Goal: Task Accomplishment & Management: Use online tool/utility

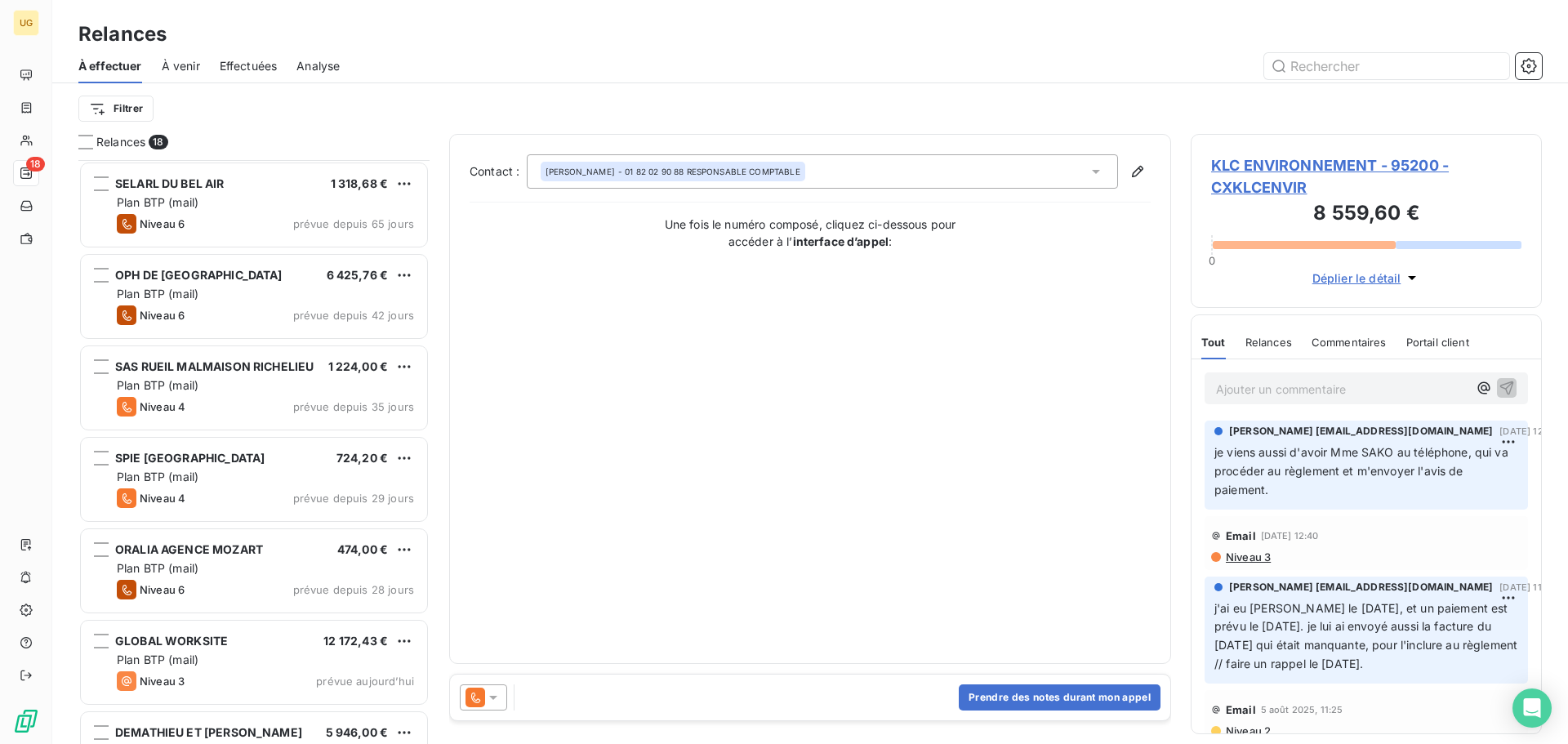
click at [251, 67] on span "Effectuées" at bounding box center [248, 66] width 58 height 17
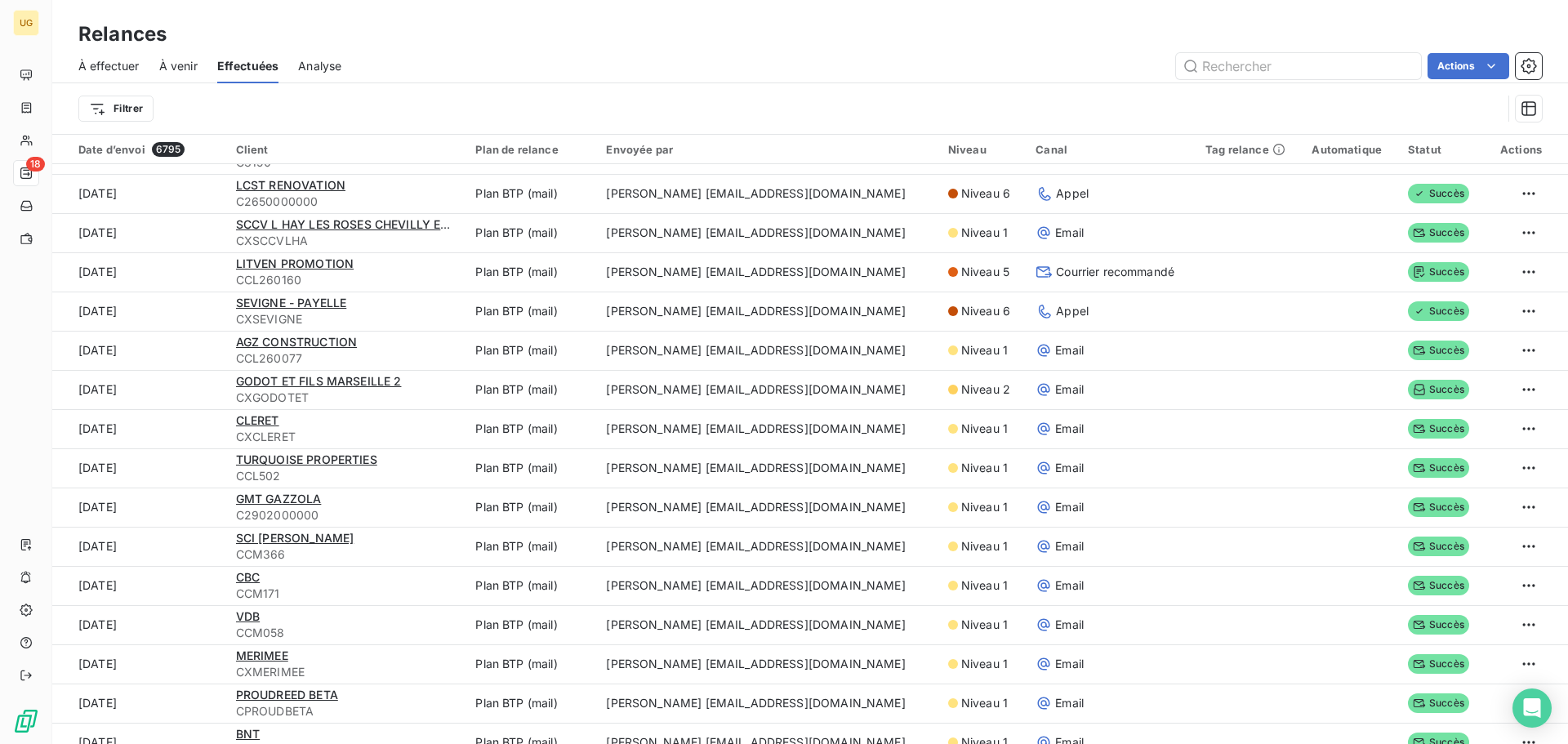
scroll to position [1470, 0]
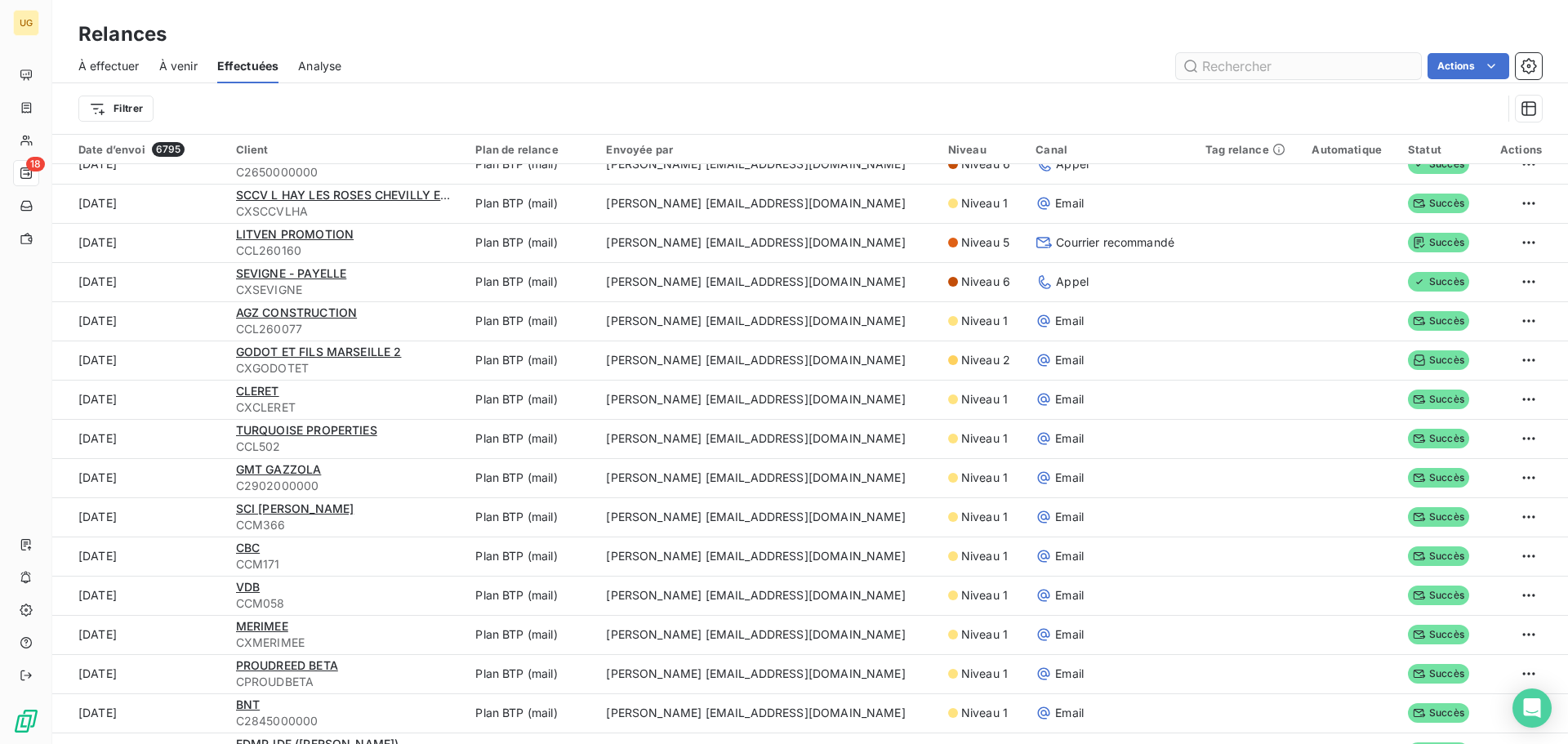
click at [1207, 69] on input "text" at bounding box center [1298, 65] width 245 height 26
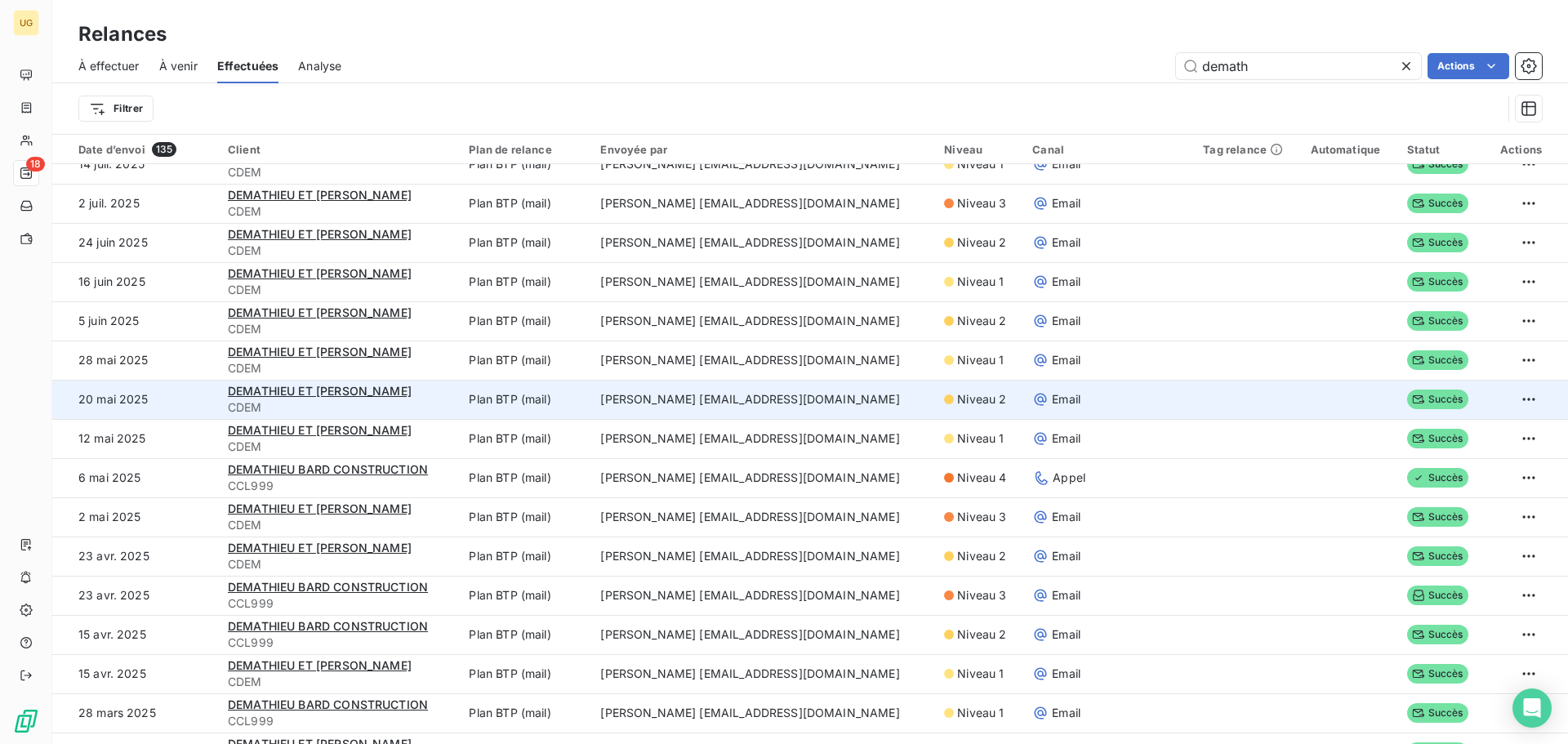
scroll to position [0, 0]
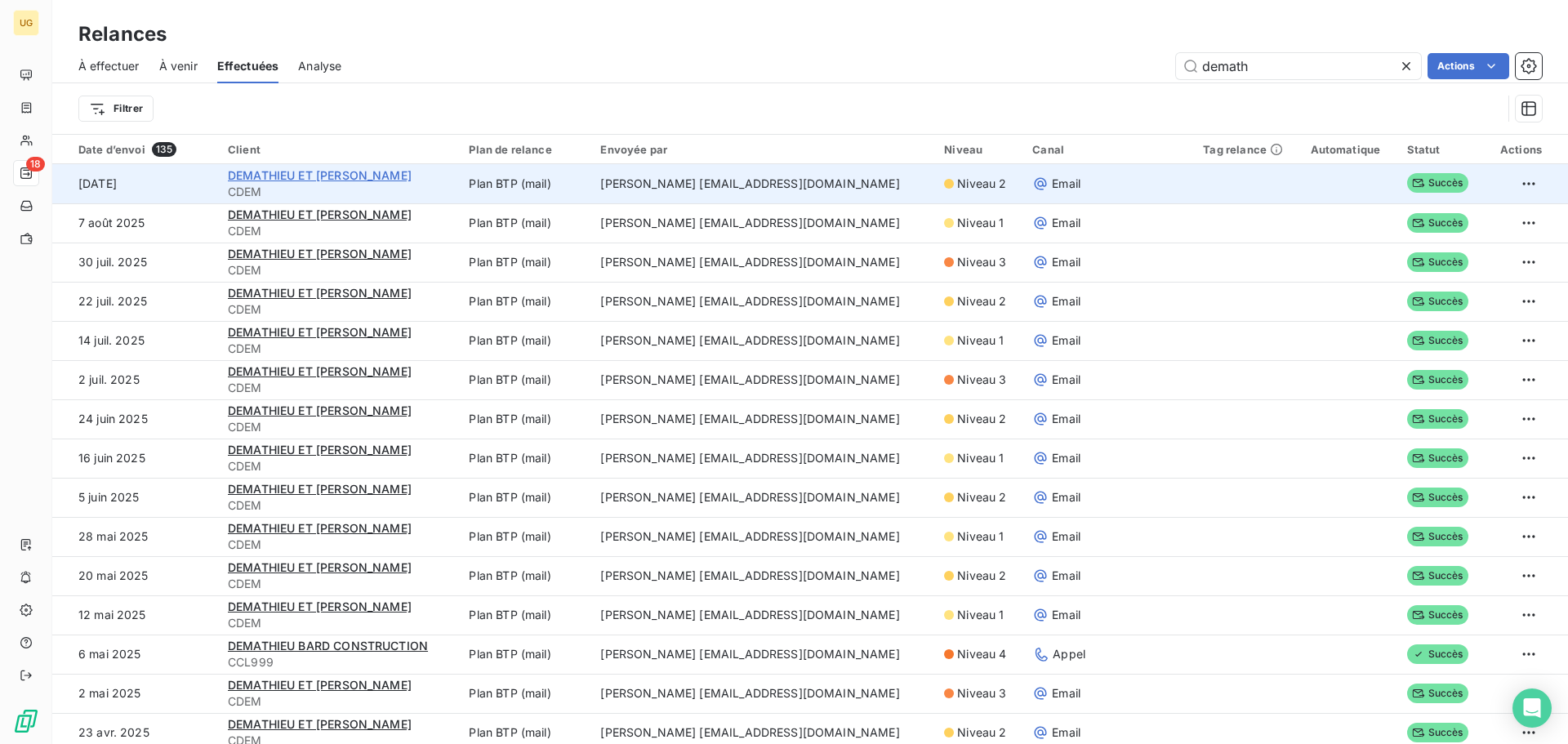
type input "demath"
click at [283, 172] on span "DEMATHIEU ET [PERSON_NAME]" at bounding box center [320, 175] width 184 height 14
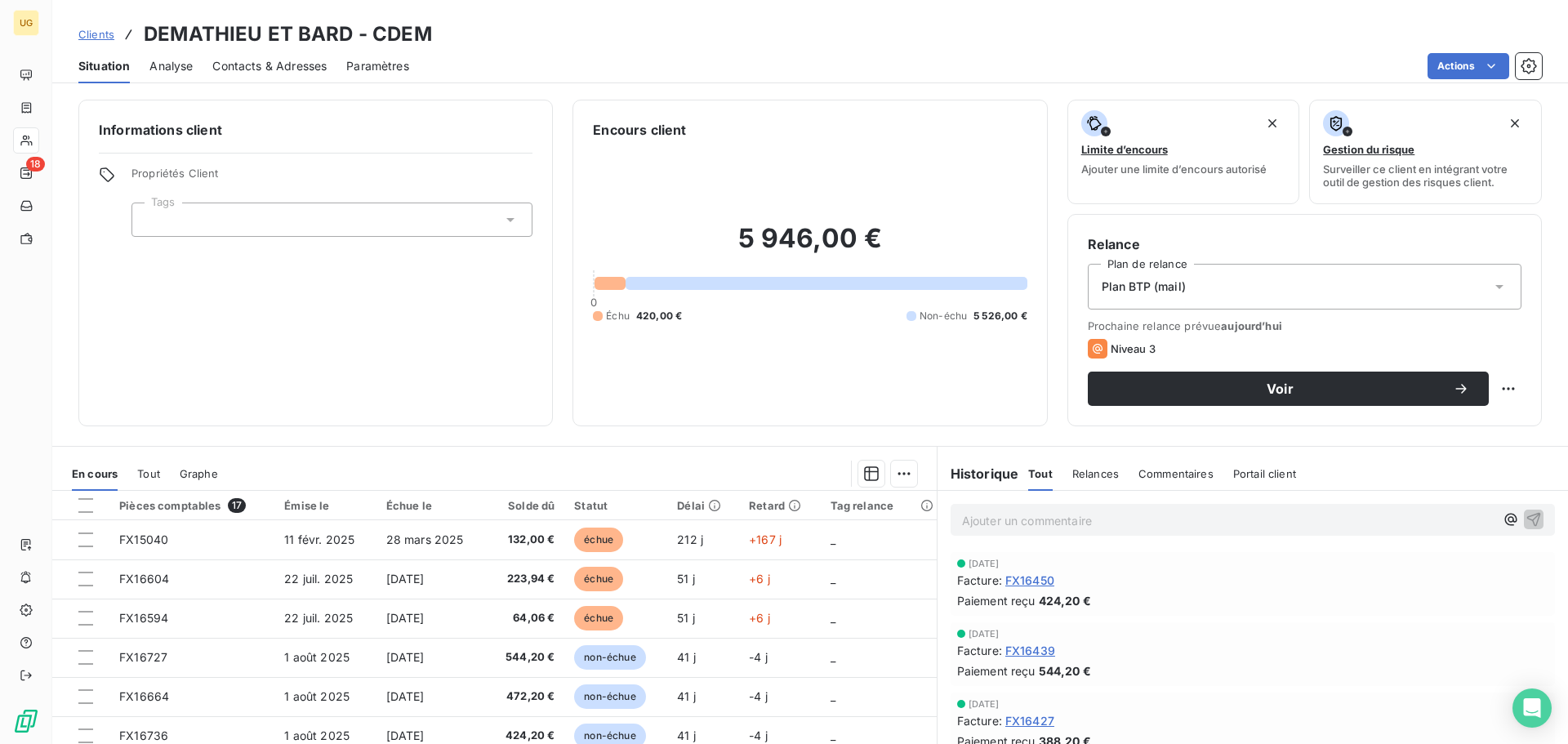
click at [1012, 521] on p "Ajouter un commentaire ﻿" at bounding box center [1228, 521] width 532 height 20
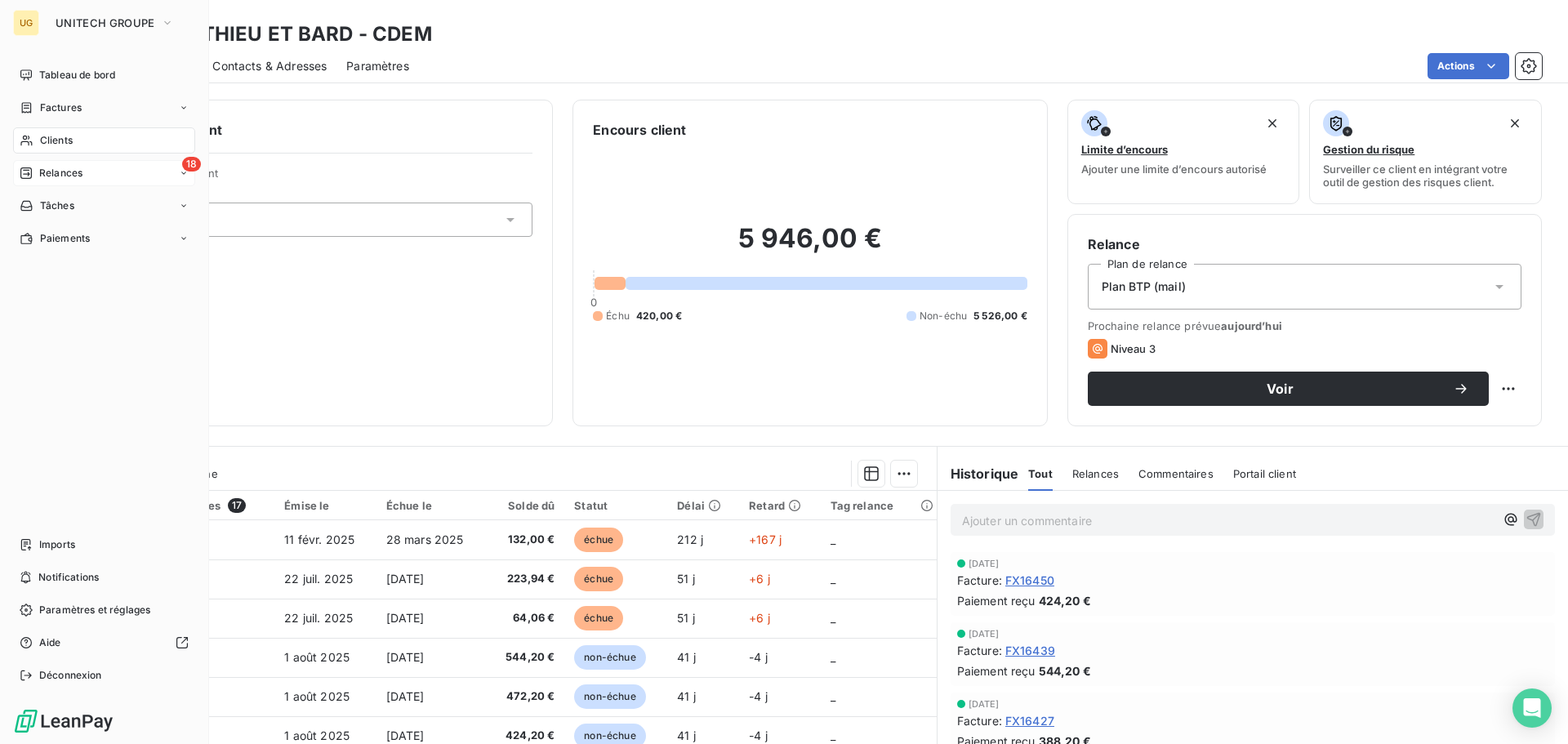
click at [41, 175] on span "Relances" at bounding box center [61, 173] width 44 height 15
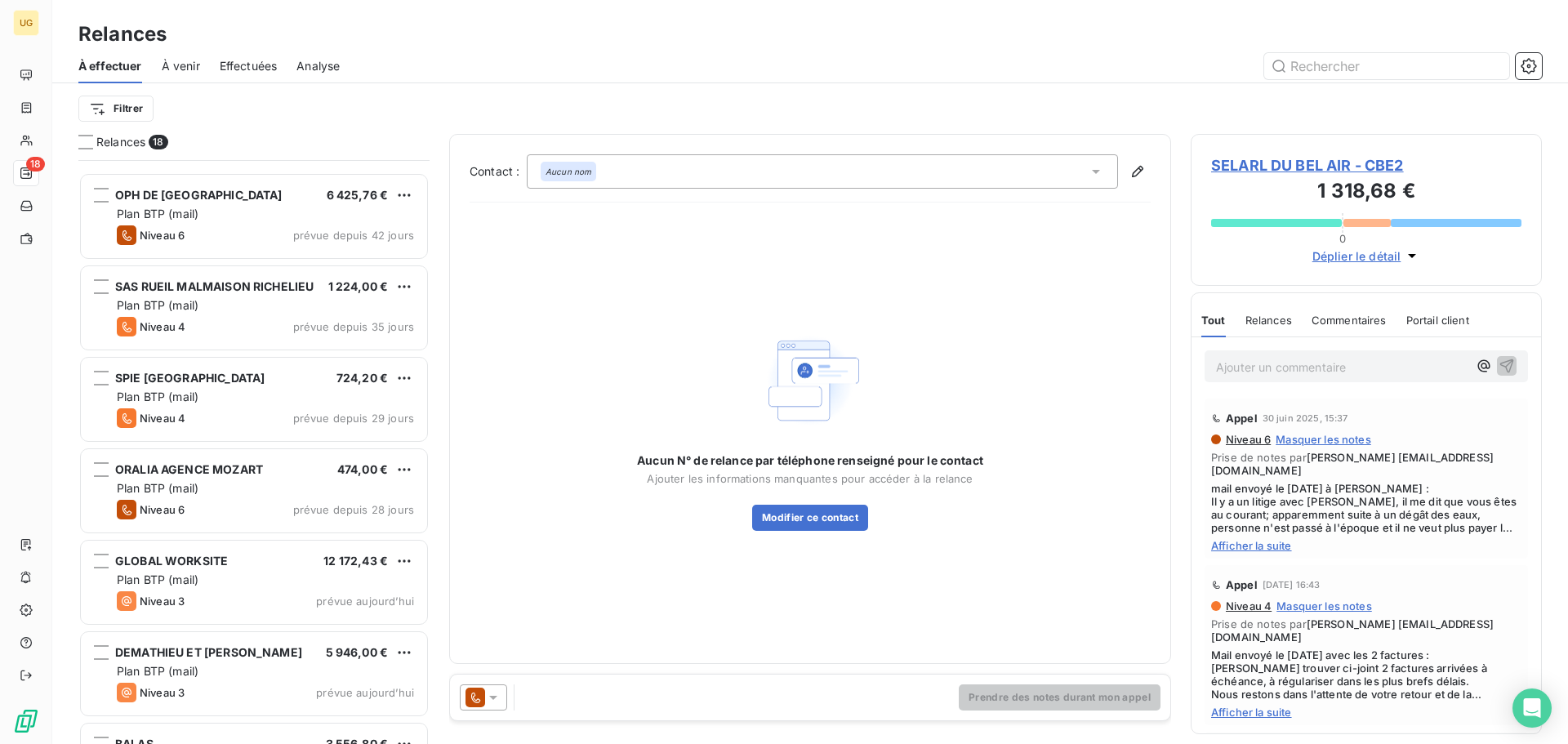
scroll to position [246, 0]
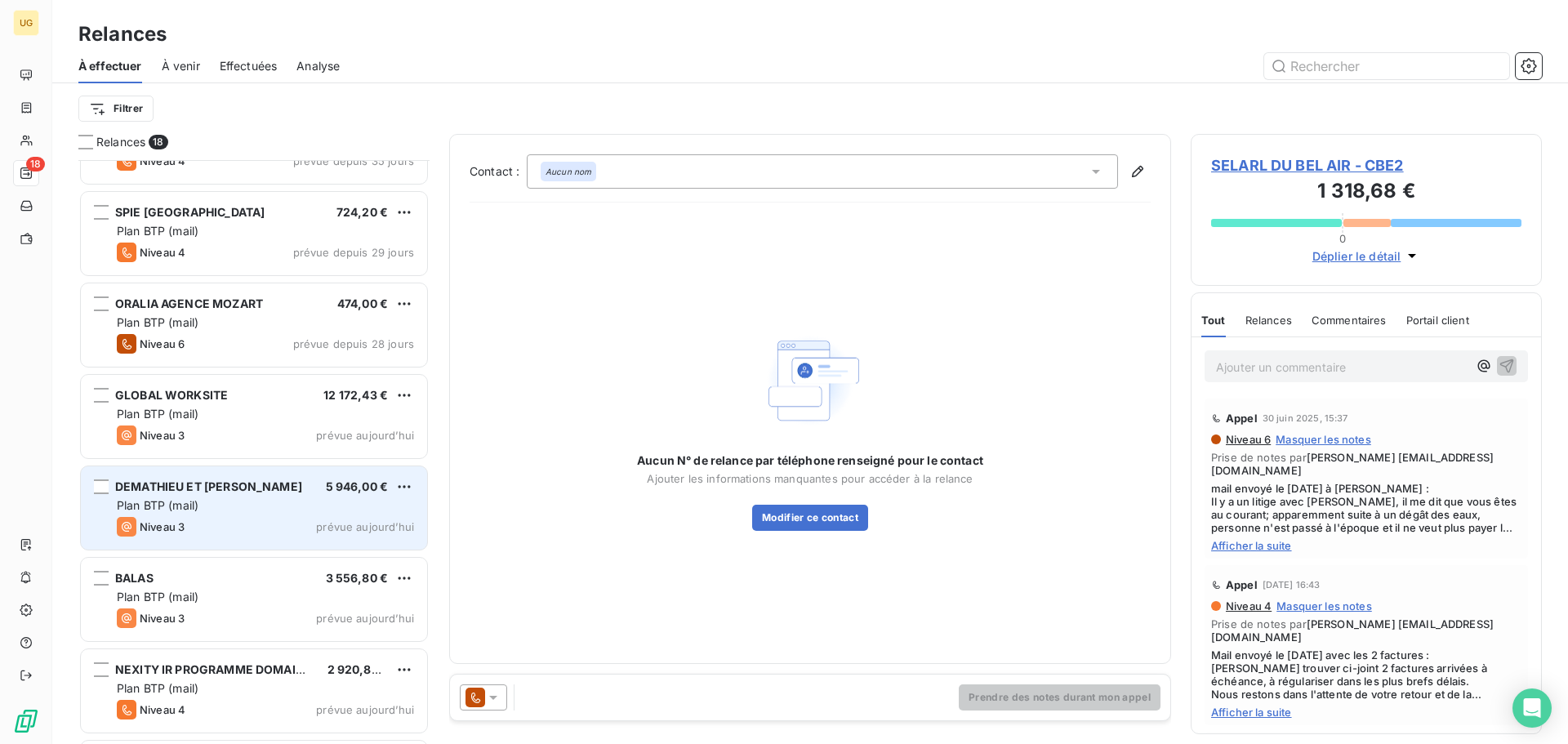
click at [301, 500] on div "Plan BTP (mail)" at bounding box center [265, 505] width 297 height 17
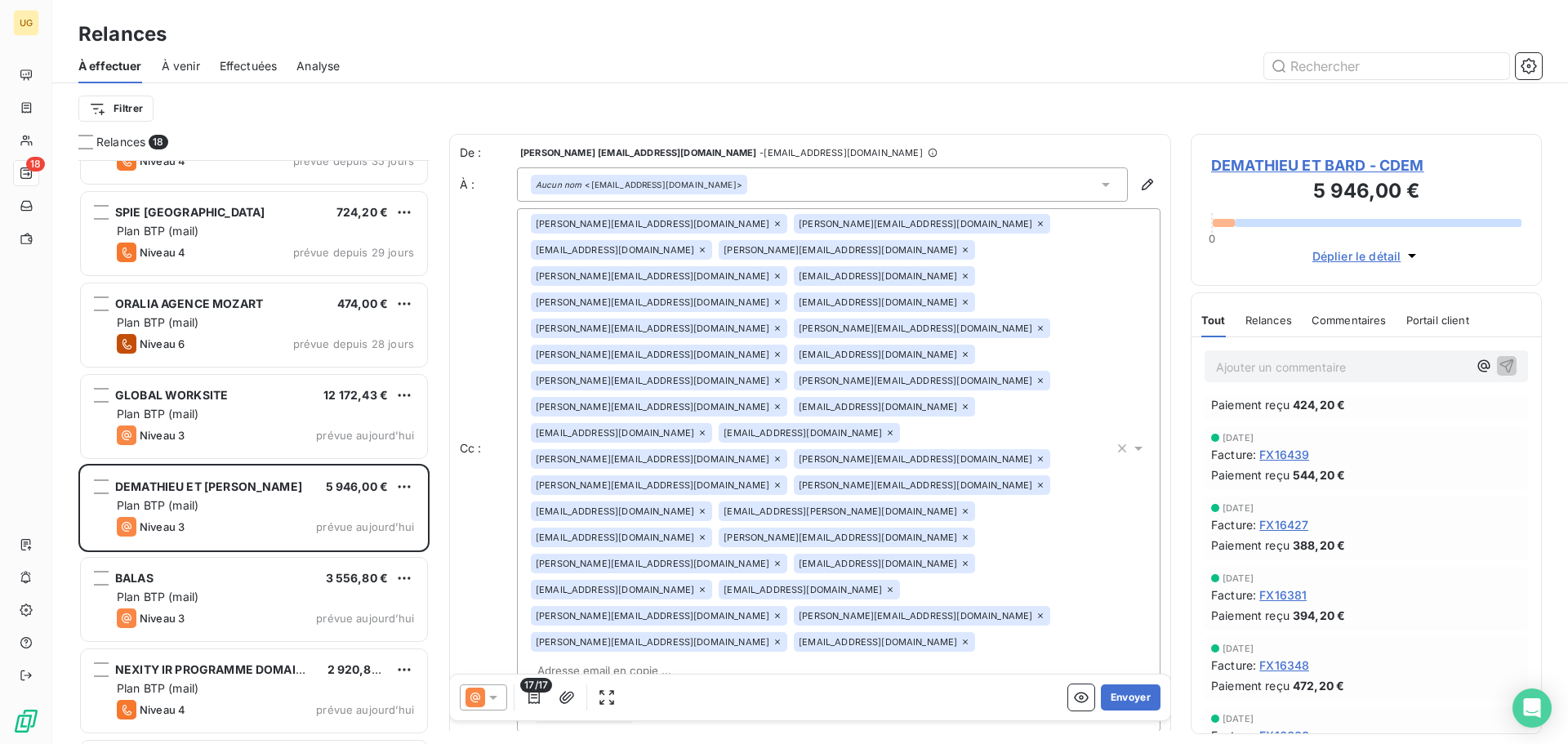
scroll to position [163, 0]
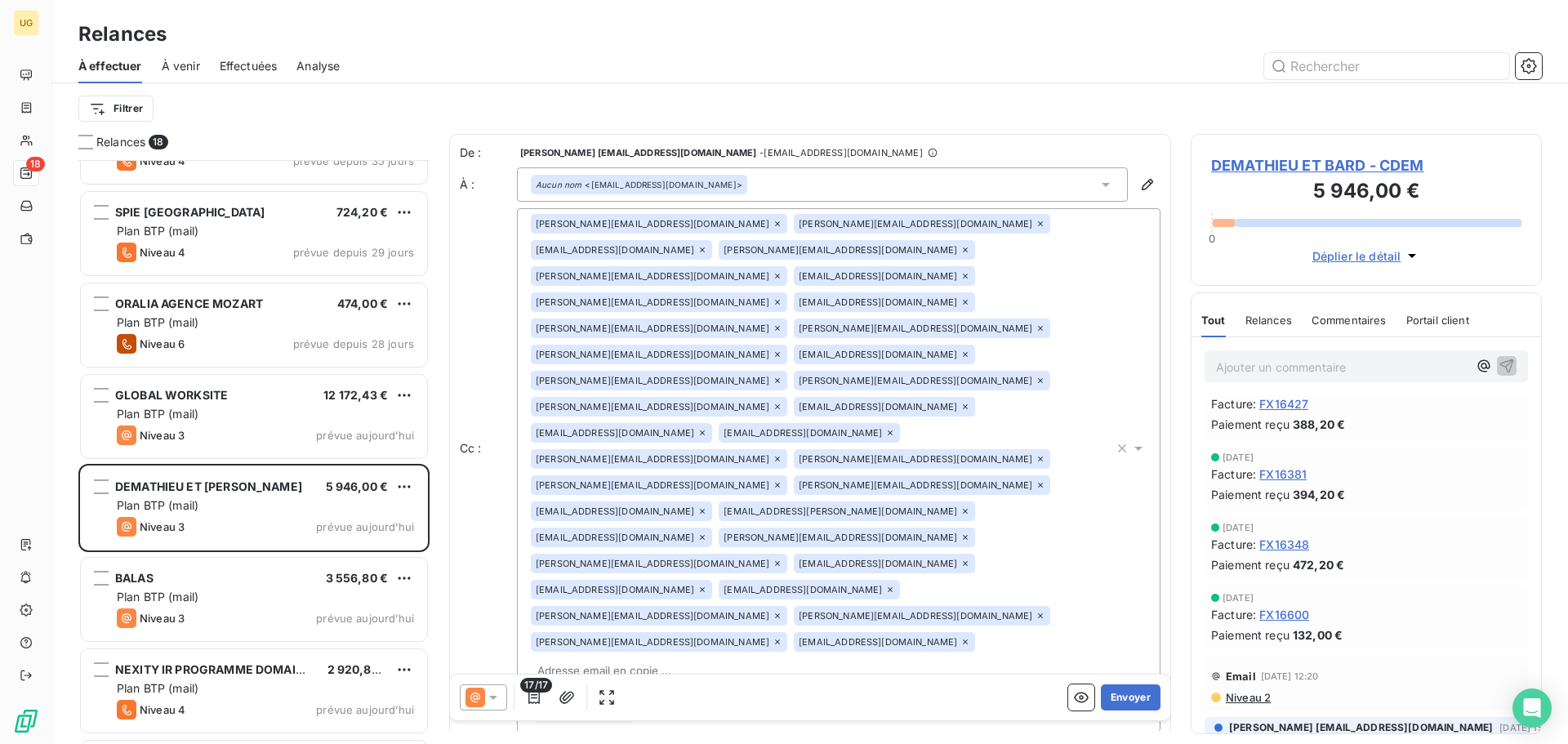
click at [1242, 371] on p "Ajouter un commentaire ﻿" at bounding box center [1342, 367] width 251 height 20
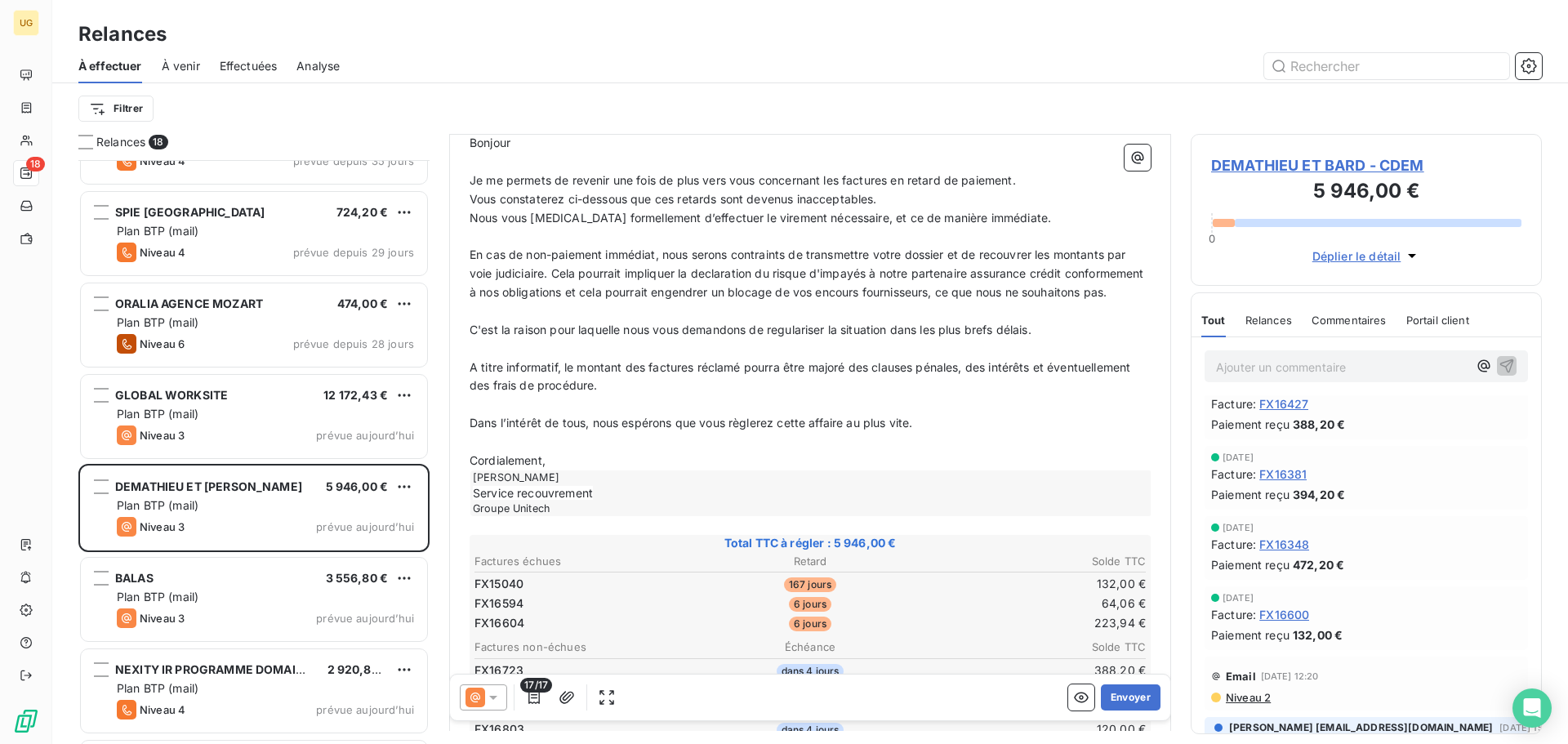
scroll to position [655, 0]
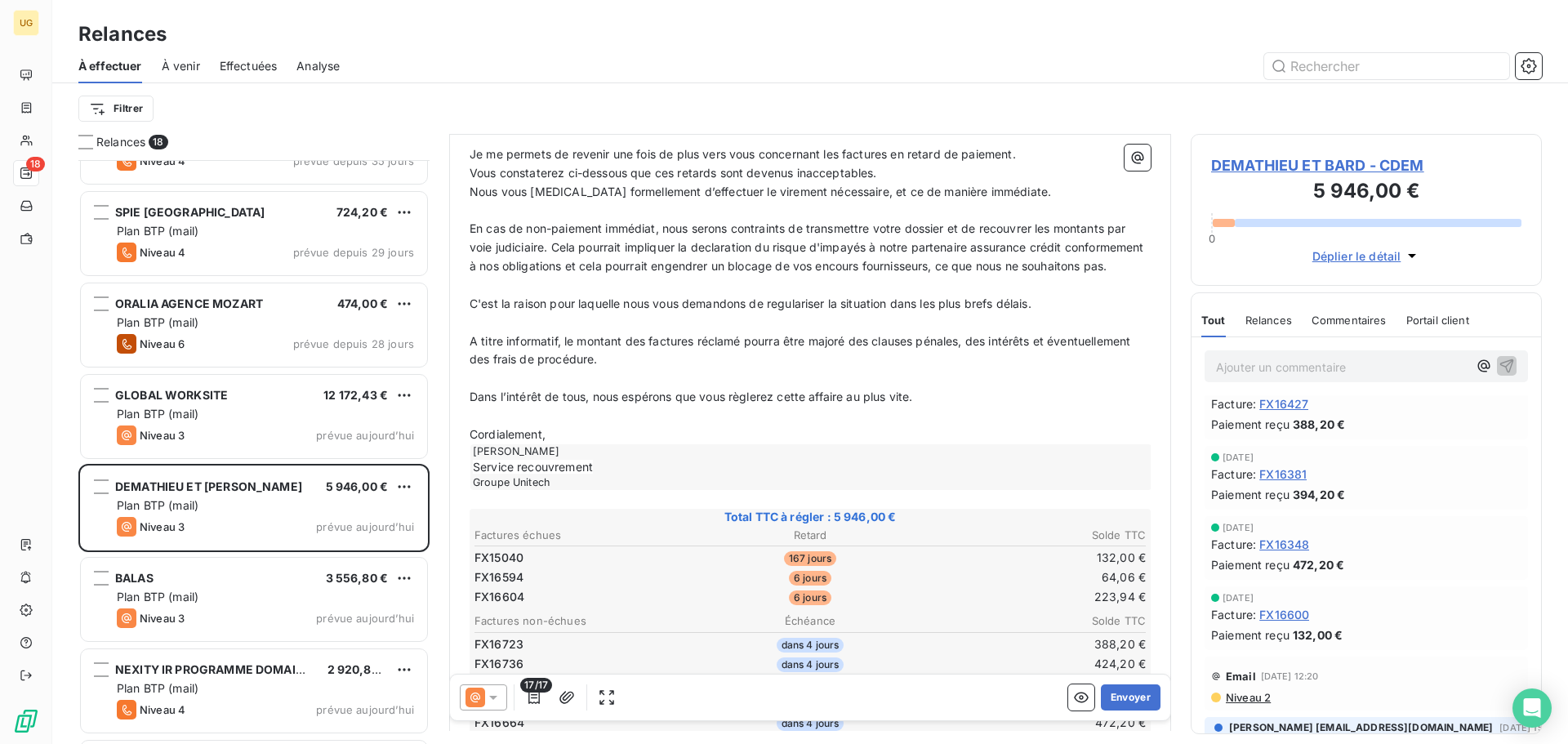
drag, startPoint x: 491, startPoint y: 692, endPoint x: 491, endPoint y: 683, distance: 9.0
click at [491, 690] on icon at bounding box center [493, 697] width 17 height 17
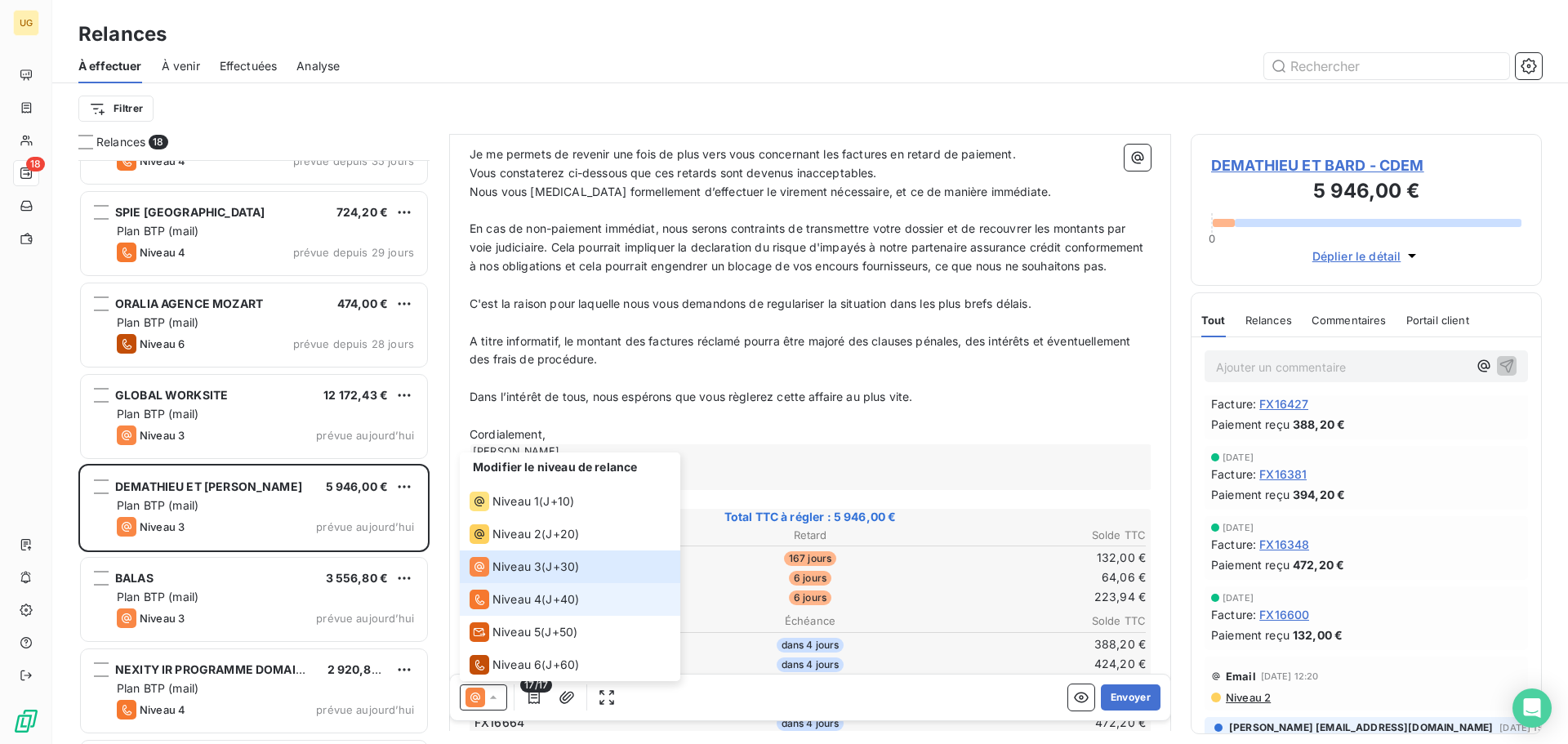
click at [512, 598] on span "Niveau 4" at bounding box center [517, 599] width 49 height 17
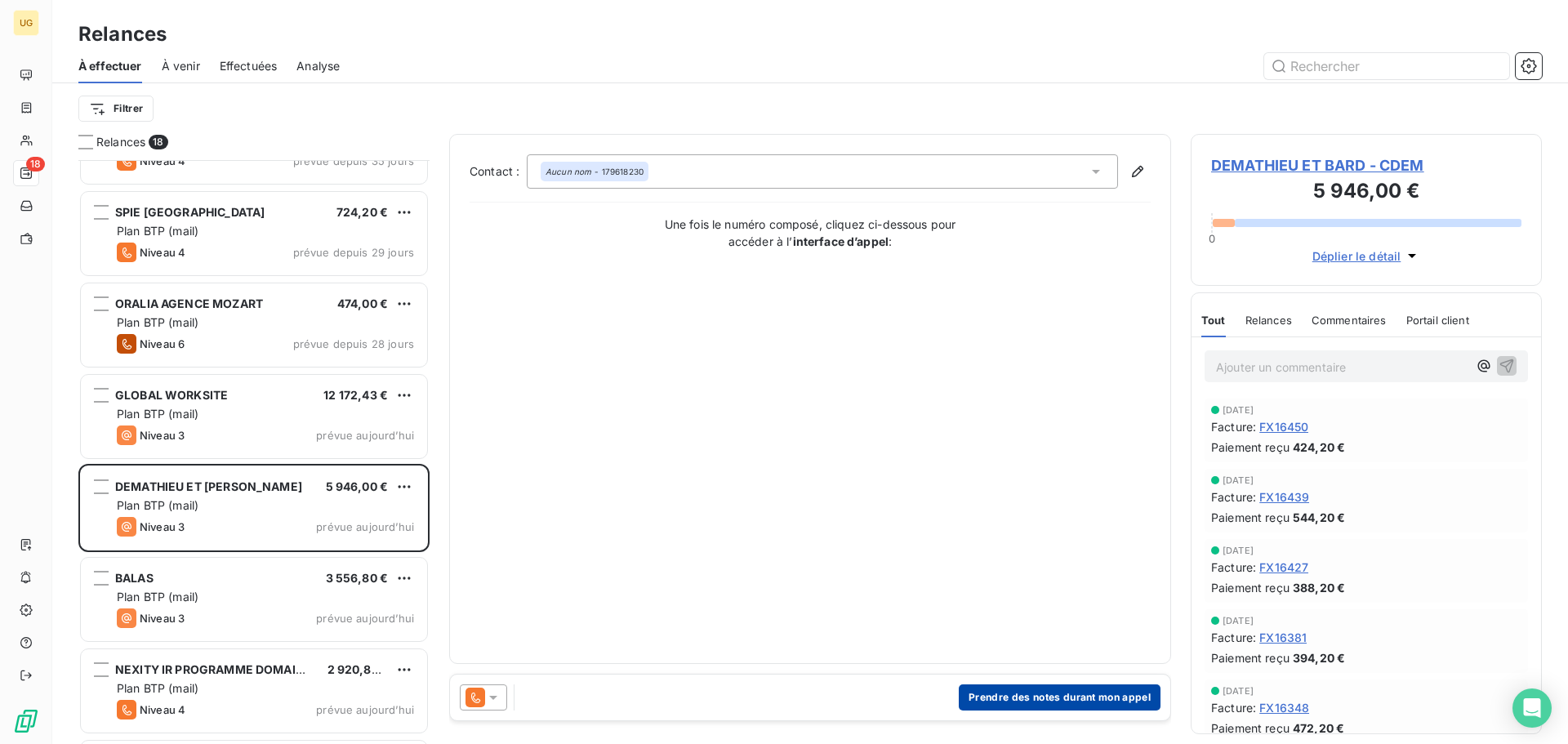
click at [1049, 705] on button "Prendre des notes durant mon appel" at bounding box center [1059, 697] width 202 height 26
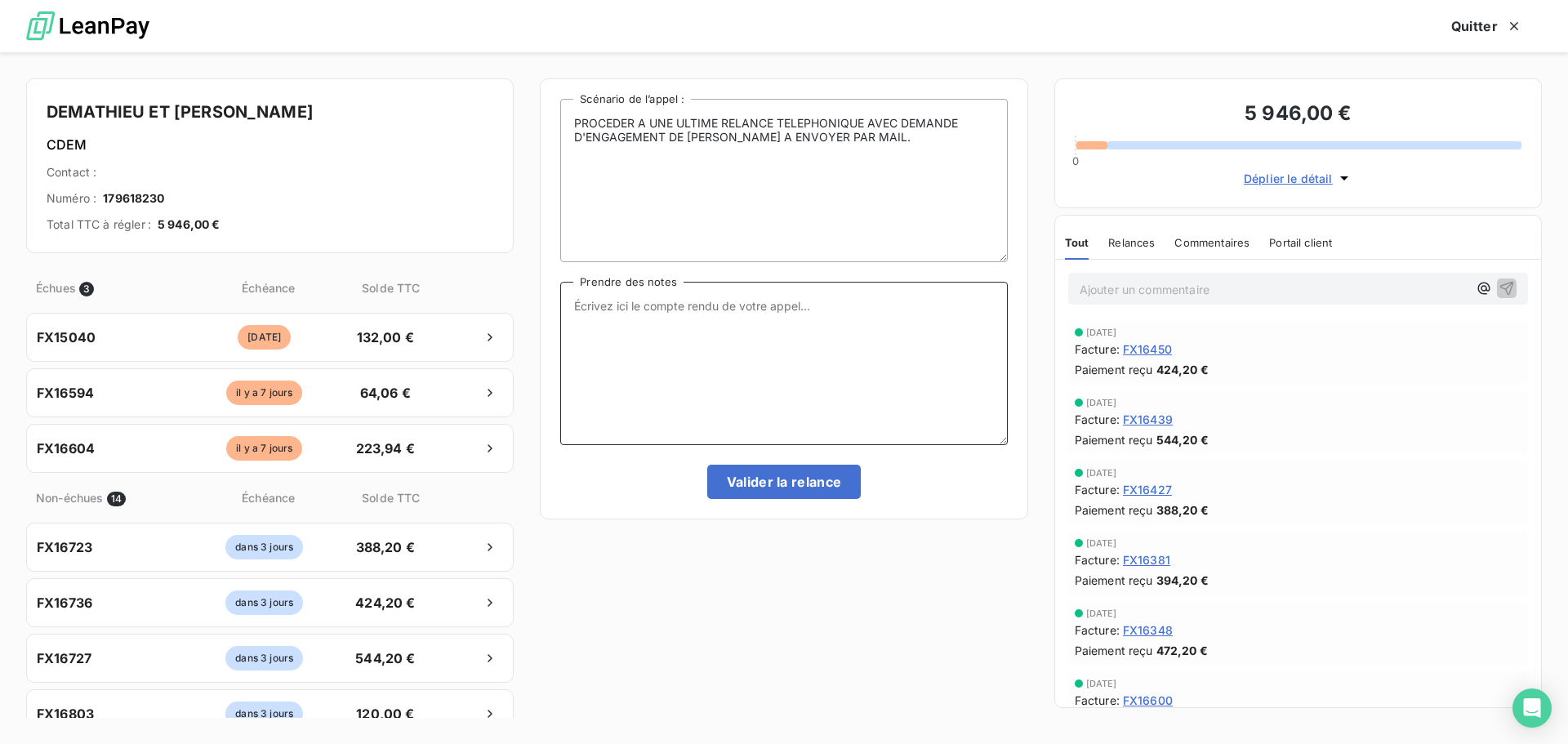
click at [677, 328] on textarea "Prendre des notes" at bounding box center [784, 363] width 447 height 163
paste textarea "Votre facture est en cours de validation auprès de notre équipe travaux. Nous r…"
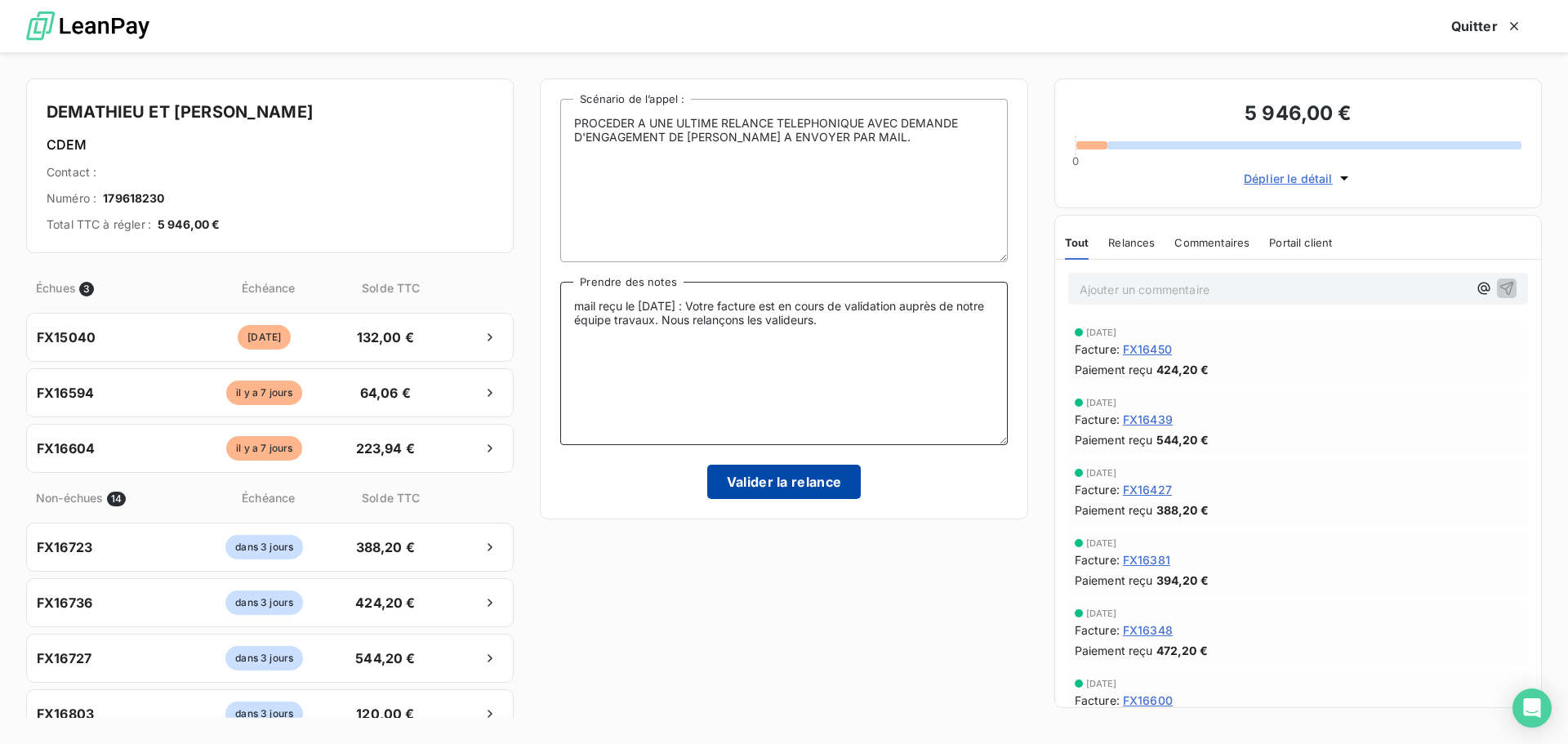
type textarea "mail reçu le [DATE] : Votre facture est en cours de validation auprès de notre …"
click at [803, 487] on button "Valider la relance" at bounding box center [784, 481] width 154 height 34
